Goal: Information Seeking & Learning: Learn about a topic

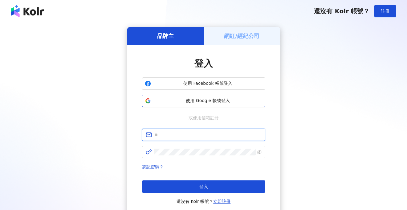
type input "**********"
click at [196, 104] on button "使用 Google 帳號登入" at bounding box center [203, 101] width 123 height 12
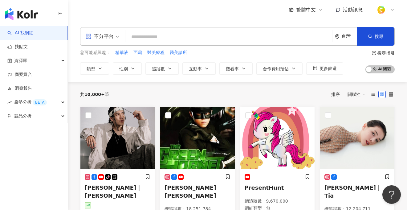
paste input "*******"
type input "*******"
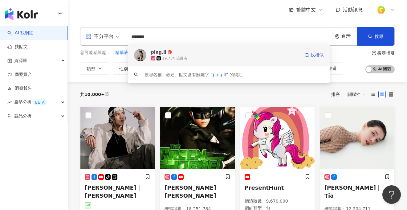
click at [174, 54] on span "ping.ll" at bounding box center [225, 52] width 149 height 6
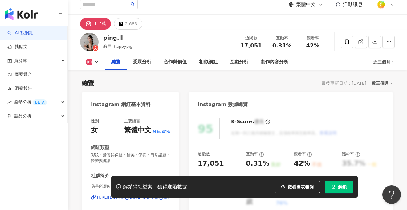
scroll to position [61, 0]
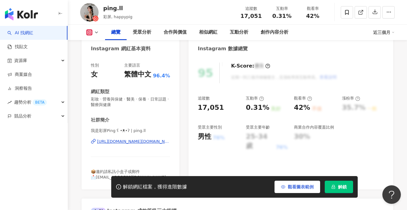
click at [294, 190] on button "觀看圖表範例" at bounding box center [298, 187] width 46 height 12
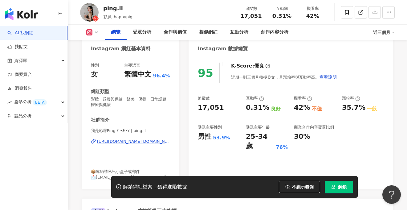
click at [137, 142] on div "[URL][DOMAIN_NAME][DOMAIN_NAME]" at bounding box center [133, 142] width 73 height 6
drag, startPoint x: 199, startPoint y: 108, endPoint x: 222, endPoint y: 106, distance: 23.8
click at [222, 106] on div "17,051" at bounding box center [219, 108] width 42 height 10
click at [246, 16] on span "17,051" at bounding box center [250, 16] width 21 height 6
drag, startPoint x: 243, startPoint y: 15, endPoint x: 261, endPoint y: 16, distance: 17.6
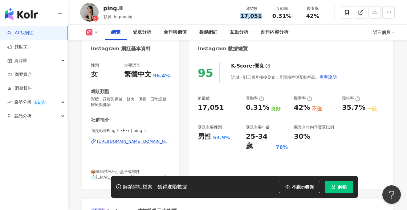
click at [261, 16] on div "17,051" at bounding box center [250, 16] width 23 height 6
copy span "17,051"
drag, startPoint x: 274, startPoint y: 15, endPoint x: 292, endPoint y: 16, distance: 18.2
click at [292, 16] on div "0.31%" at bounding box center [281, 16] width 23 height 6
copy span "0.31%"
